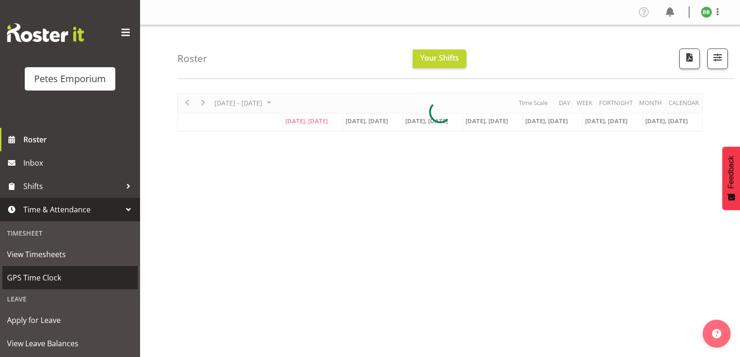
click at [65, 281] on span "GPS Time Clock" at bounding box center [70, 278] width 126 height 14
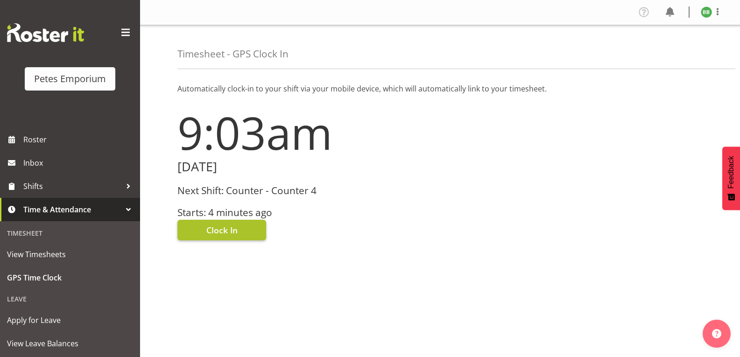
click at [200, 239] on button "Clock In" at bounding box center [221, 230] width 89 height 21
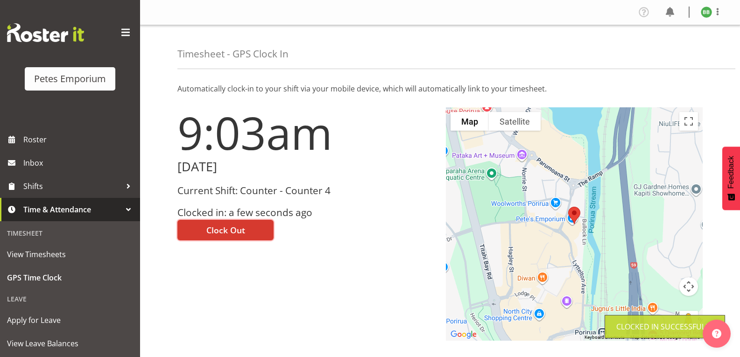
click at [702, 14] on img at bounding box center [706, 12] width 11 height 11
click at [664, 46] on link "Log Out" at bounding box center [679, 49] width 90 height 17
